Goal: Task Accomplishment & Management: Manage account settings

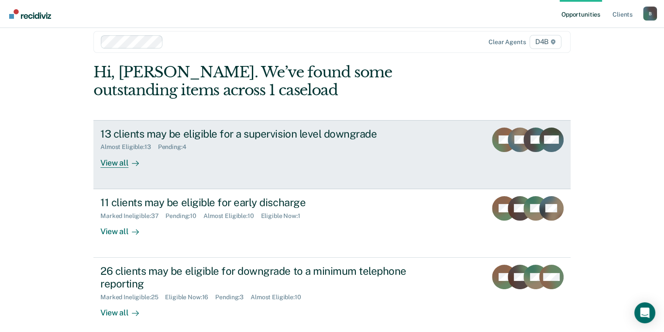
scroll to position [17, 0]
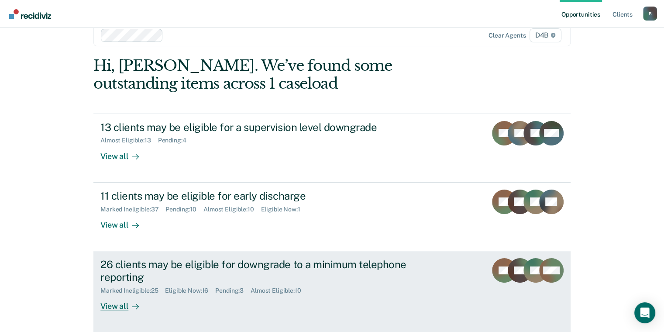
click at [118, 308] on div "View all" at bounding box center [124, 302] width 49 height 17
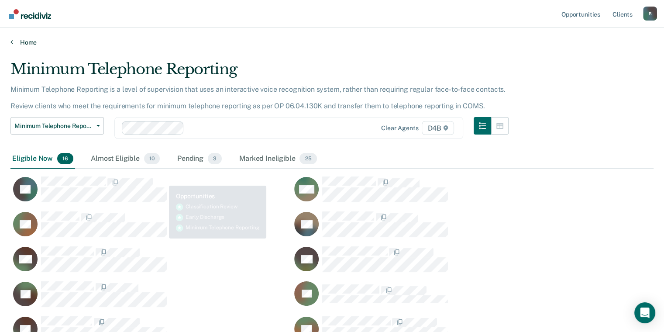
scroll to position [385, 636]
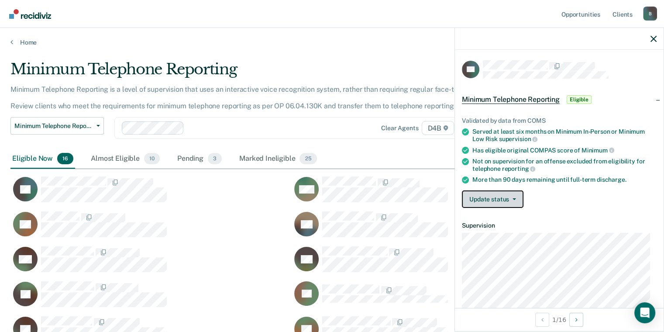
click at [501, 199] on button "Update status" at bounding box center [493, 198] width 62 height 17
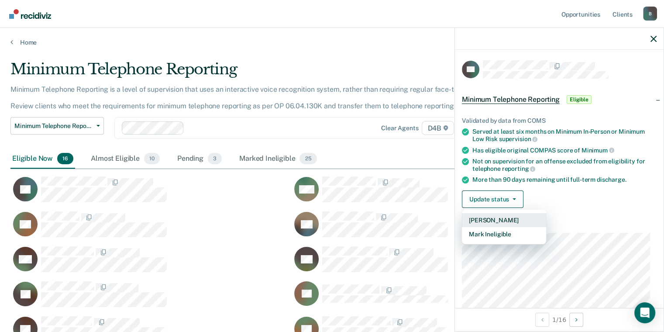
click at [508, 220] on button "Mark Pending" at bounding box center [504, 220] width 84 height 14
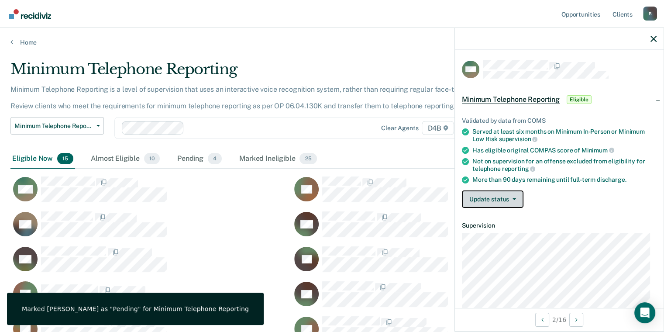
click at [475, 193] on button "Update status" at bounding box center [493, 198] width 62 height 17
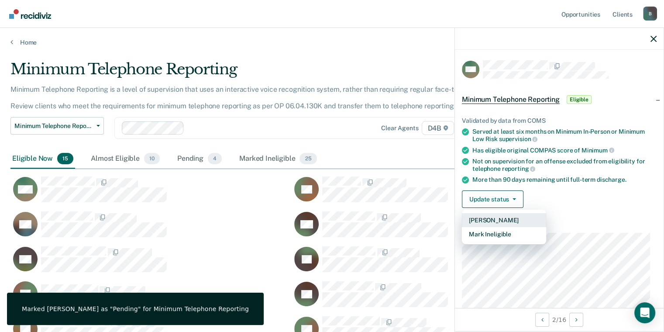
click at [498, 222] on button "Mark Pending" at bounding box center [504, 220] width 84 height 14
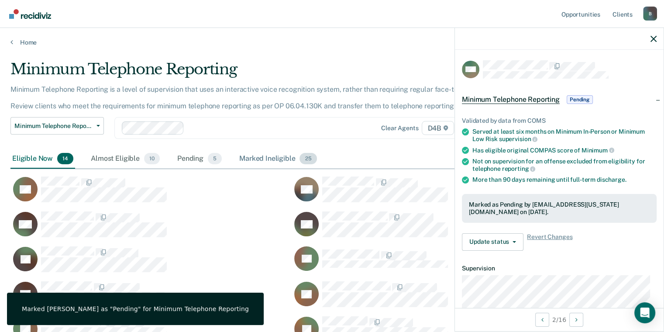
click at [274, 157] on div "Marked Ineligible 25" at bounding box center [278, 158] width 81 height 19
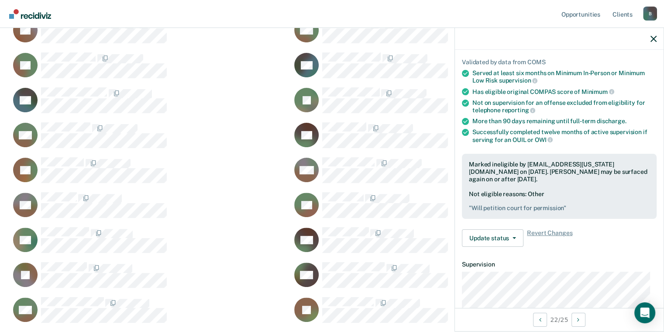
scroll to position [131, 0]
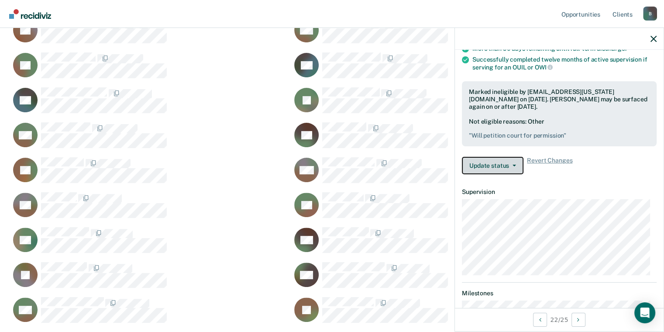
click at [513, 165] on icon "button" at bounding box center [514, 166] width 3 height 2
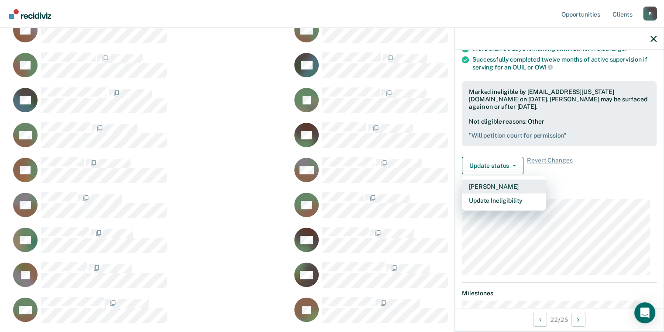
click at [510, 185] on button "Mark Pending" at bounding box center [504, 186] width 84 height 14
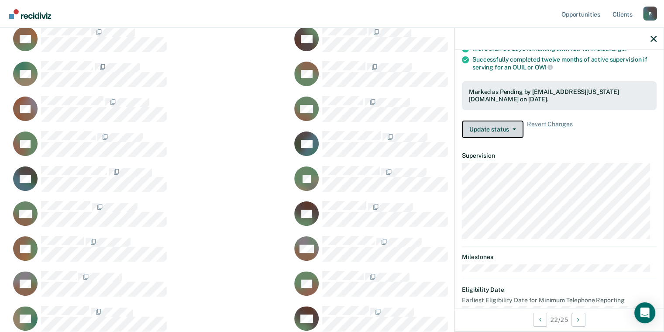
scroll to position [107, 0]
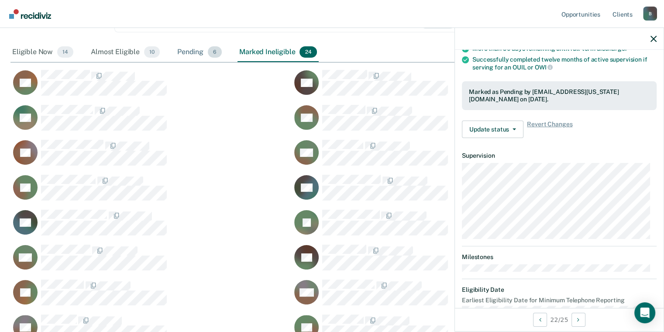
click at [188, 45] on div "Pending 6" at bounding box center [200, 52] width 48 height 19
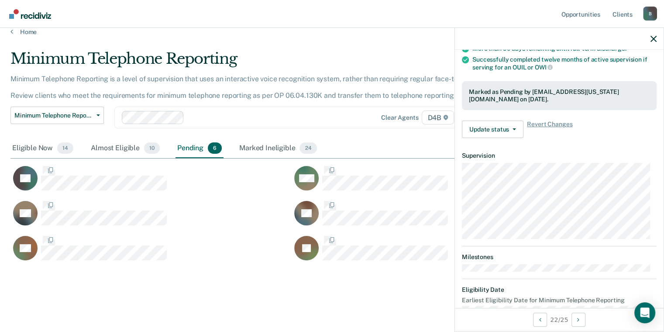
scroll to position [210, 636]
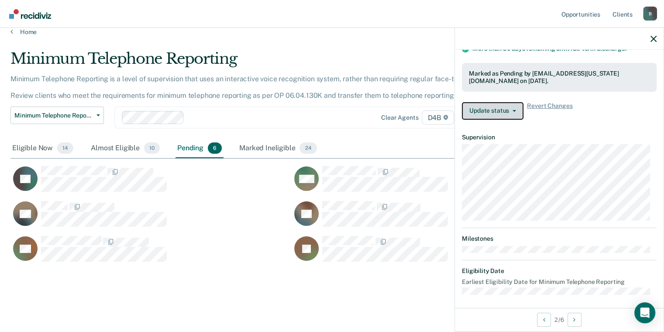
click at [496, 114] on button "Update status" at bounding box center [493, 110] width 62 height 17
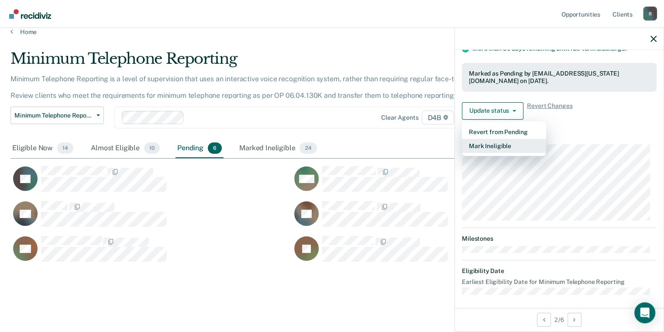
click at [507, 145] on button "Mark Ineligible" at bounding box center [504, 146] width 84 height 14
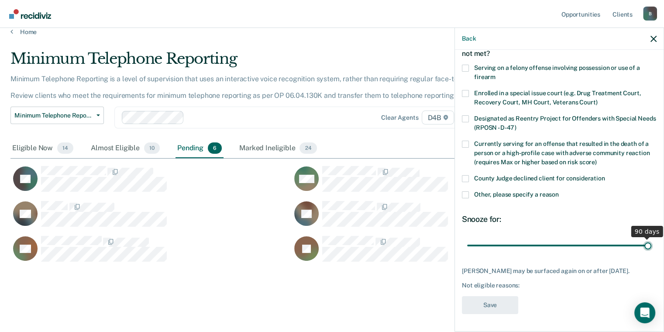
drag, startPoint x: 526, startPoint y: 241, endPoint x: 648, endPoint y: 240, distance: 121.8
type input "90"
click at [648, 240] on input "range" at bounding box center [559, 245] width 184 height 15
click at [466, 191] on span at bounding box center [465, 194] width 7 height 7
click at [559, 191] on input "Other, please specify a reason" at bounding box center [559, 191] width 0 height 0
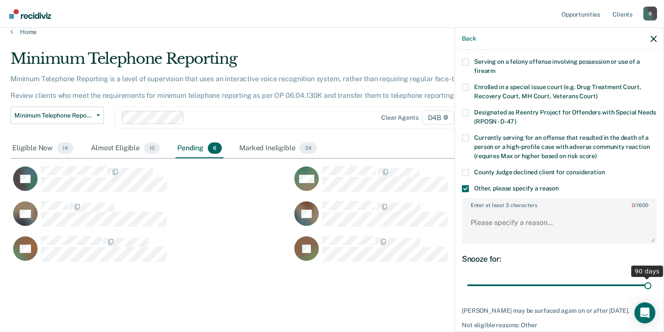
scroll to position [103, 0]
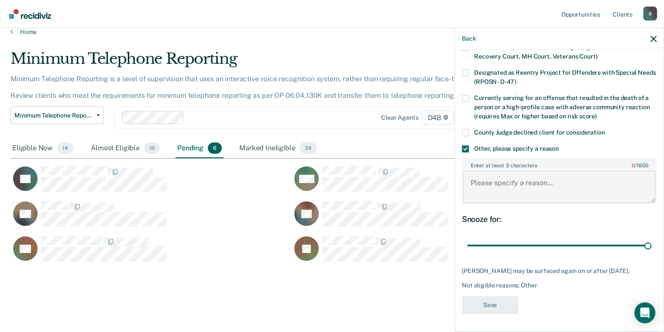
click at [493, 171] on textarea "Enter at least 3 characters 0 / 1600" at bounding box center [559, 187] width 193 height 32
type textarea "Will discharge within 90 days"
click at [496, 308] on button "Save" at bounding box center [490, 305] width 56 height 18
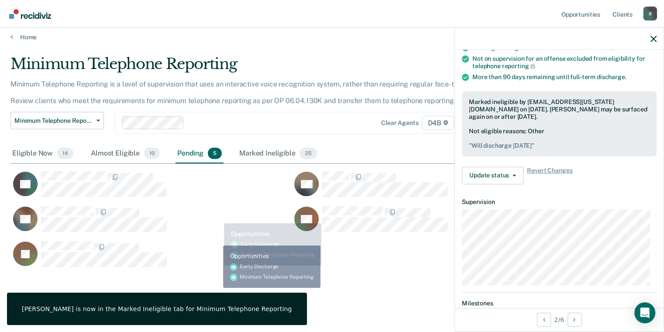
scroll to position [0, 0]
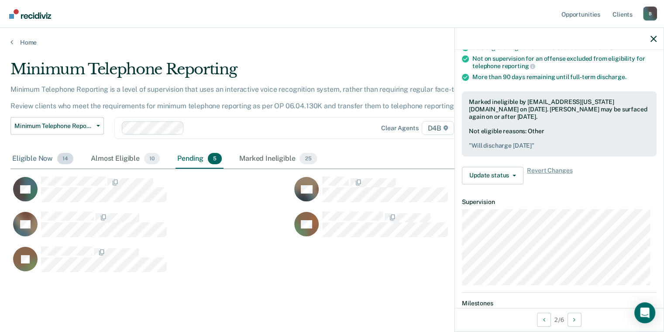
click at [39, 161] on div "Eligible Now 14" at bounding box center [42, 158] width 65 height 19
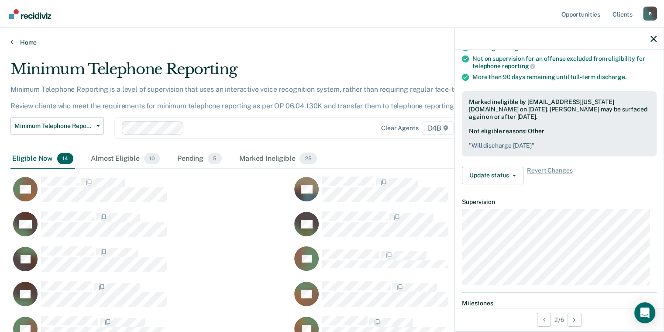
click at [12, 42] on icon at bounding box center [11, 41] width 3 height 7
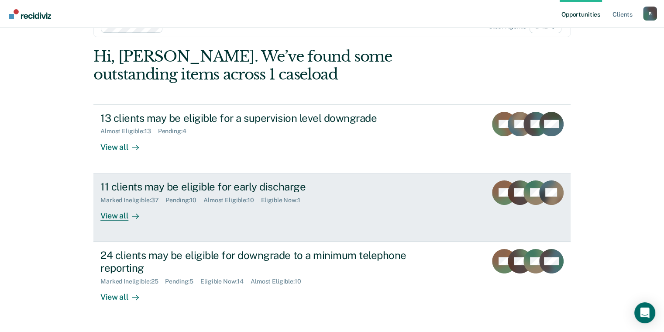
scroll to position [52, 0]
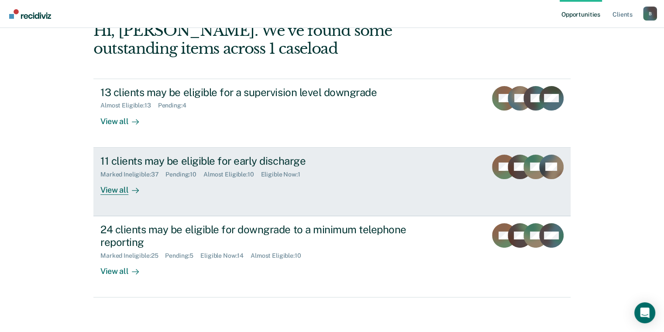
click at [105, 190] on div "View all" at bounding box center [124, 186] width 49 height 17
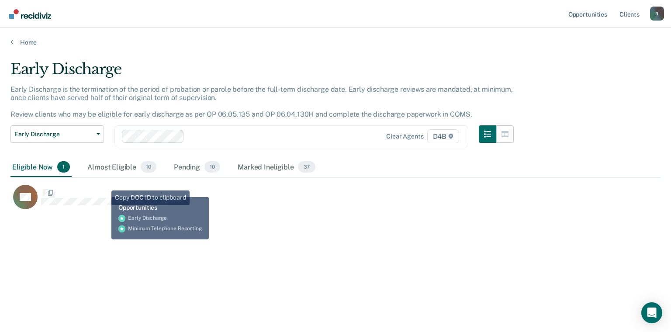
scroll to position [199, 643]
